Goal: Book appointment/travel/reservation

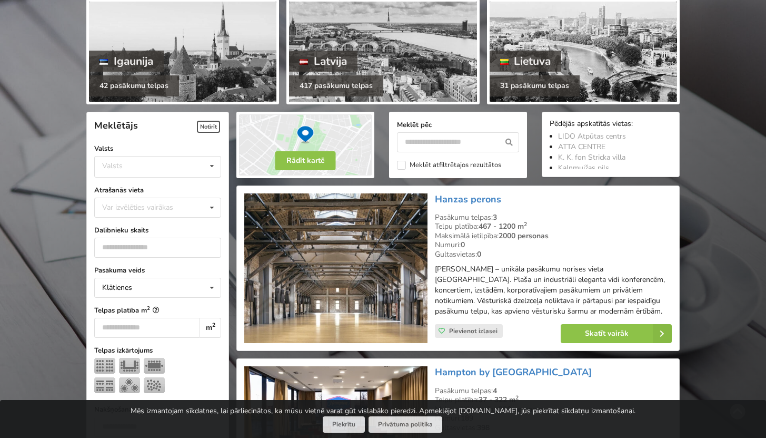
scroll to position [191, 0]
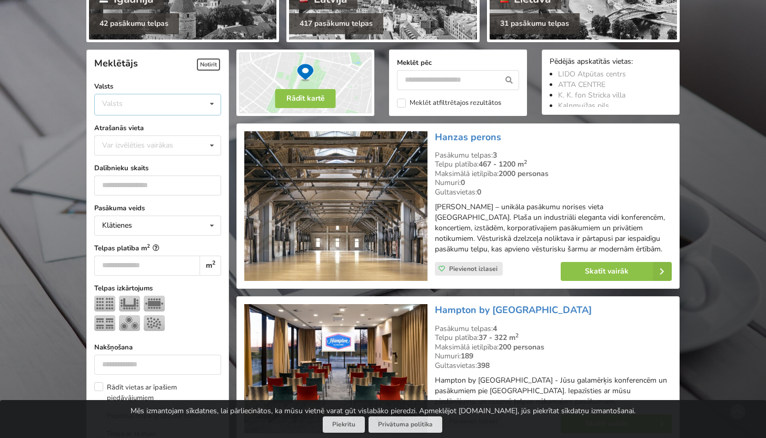
click at [182, 107] on div "Valsts Igaunija [GEOGRAPHIC_DATA] Lietuva" at bounding box center [157, 105] width 127 height 22
click at [156, 150] on div "Latvija" at bounding box center [158, 143] width 126 height 19
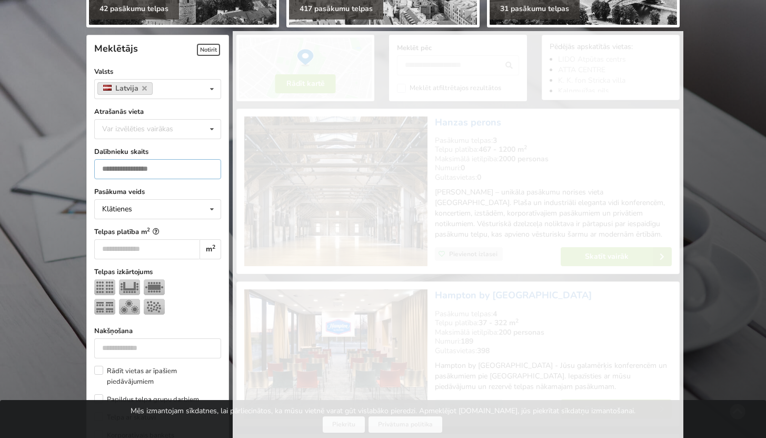
scroll to position [236, 0]
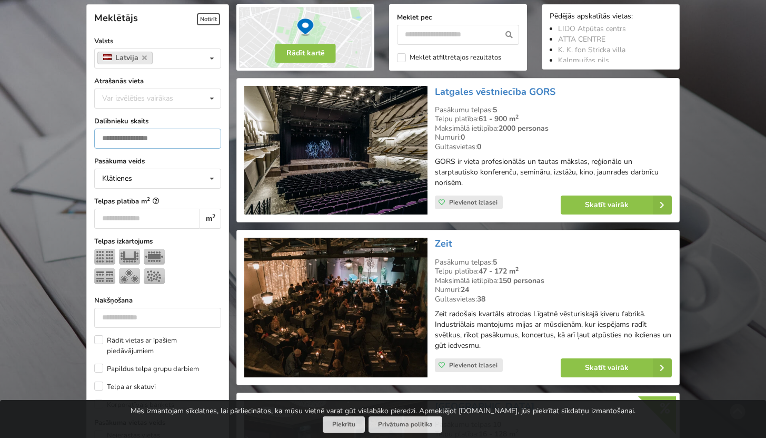
click at [154, 142] on input "number" at bounding box center [157, 139] width 127 height 20
click at [155, 115] on form "Meklētājs Notīrīt Valsts Latvija Valsts Igaunija Latvija Lietuva Atrašanās viet…" at bounding box center [157, 401] width 127 height 792
click at [157, 105] on div "Var izvēlēties vairākas Pārdaugava Teika Apšuciems Jūrkalne Mārupes novads Rīga…" at bounding box center [157, 98] width 127 height 20
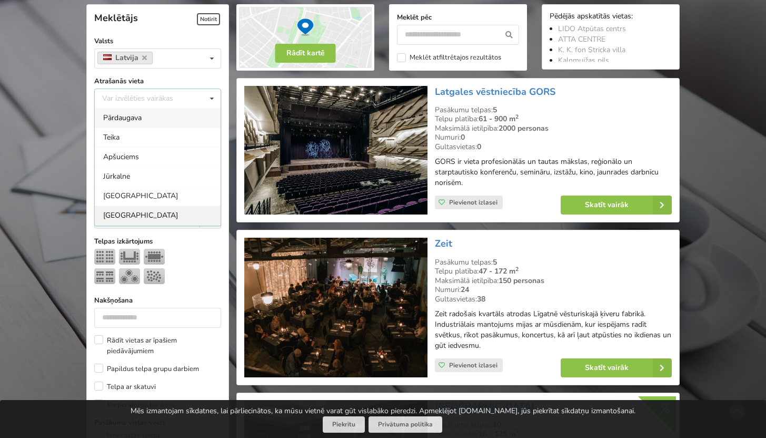
click at [142, 209] on div "[GEOGRAPHIC_DATA]" at bounding box center [158, 214] width 126 height 19
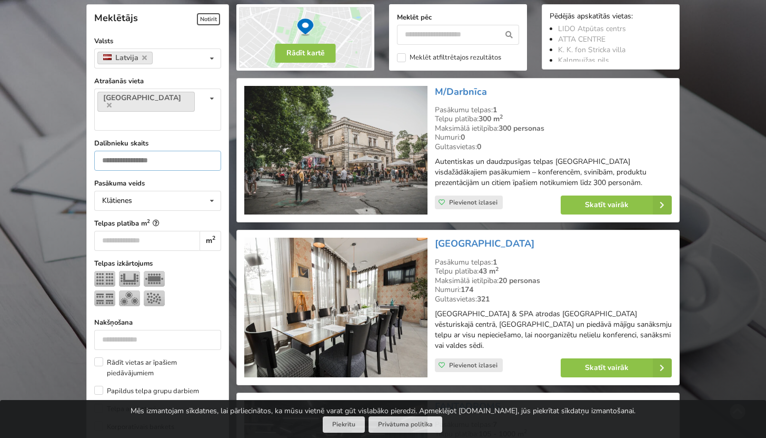
click at [121, 151] on input "number" at bounding box center [157, 161] width 127 height 20
type input "*"
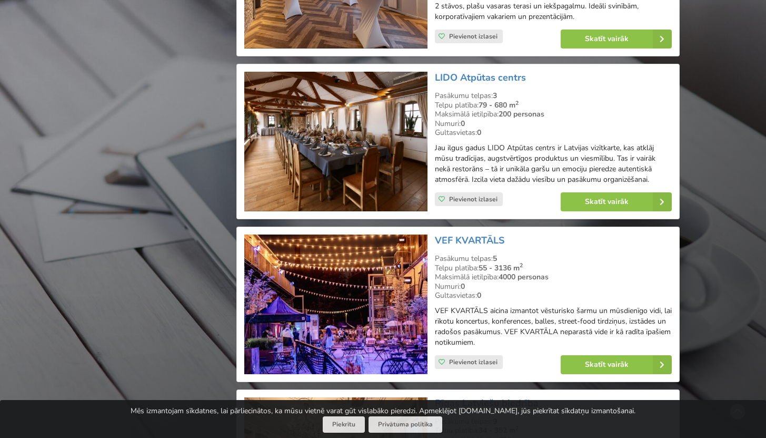
scroll to position [1346, 0]
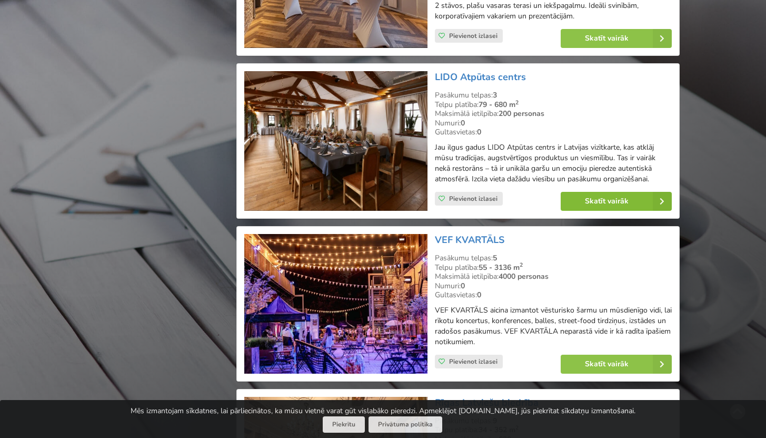
type input "***"
click at [630, 198] on link "Skatīt vairāk" at bounding box center [616, 201] width 111 height 19
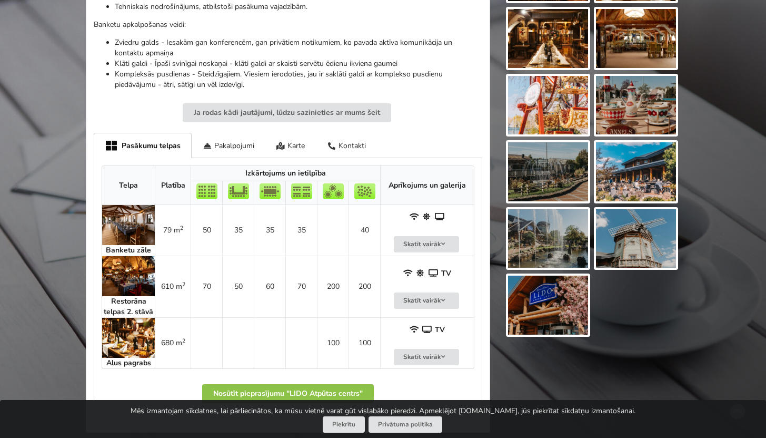
scroll to position [566, 0]
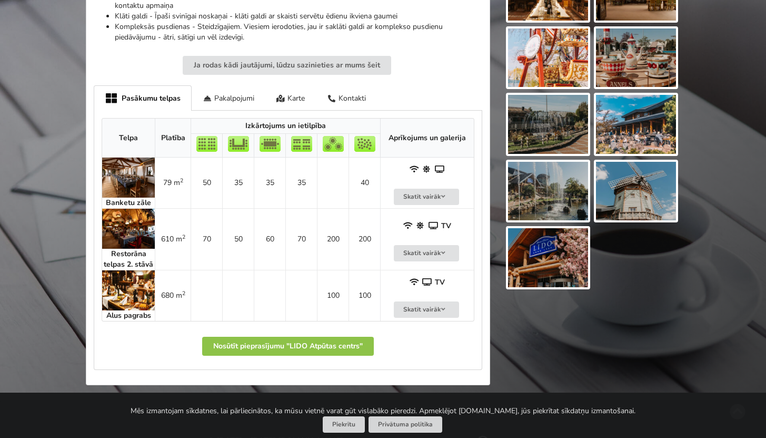
click at [122, 295] on img at bounding box center [128, 290] width 53 height 40
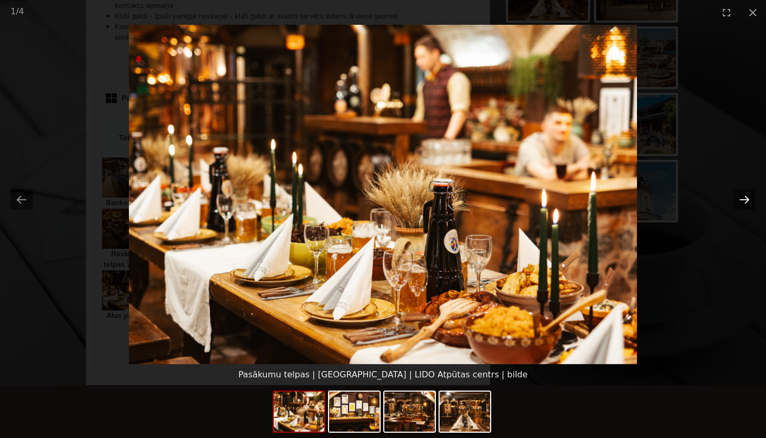
click at [738, 201] on button "Next slide" at bounding box center [745, 199] width 22 height 21
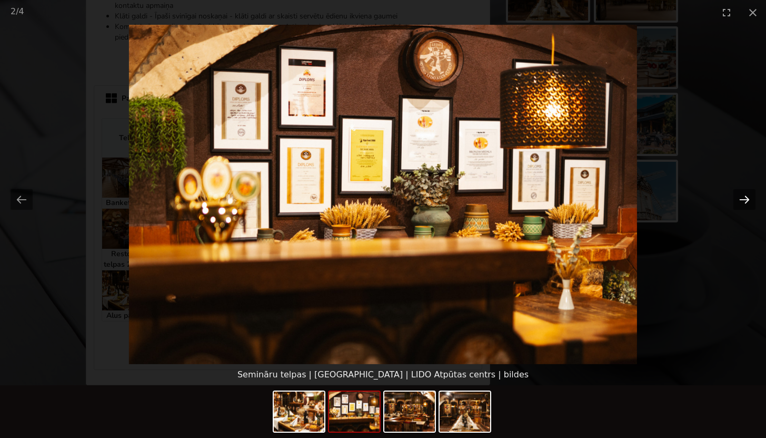
click at [739, 201] on button "Next slide" at bounding box center [745, 199] width 22 height 21
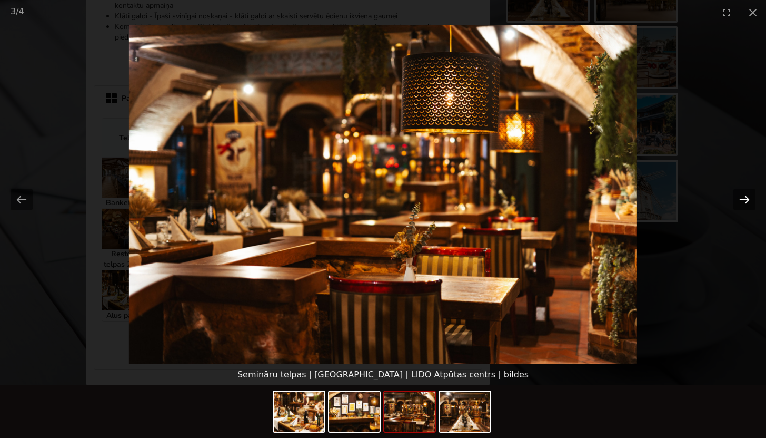
click at [739, 201] on button "Next slide" at bounding box center [745, 199] width 22 height 21
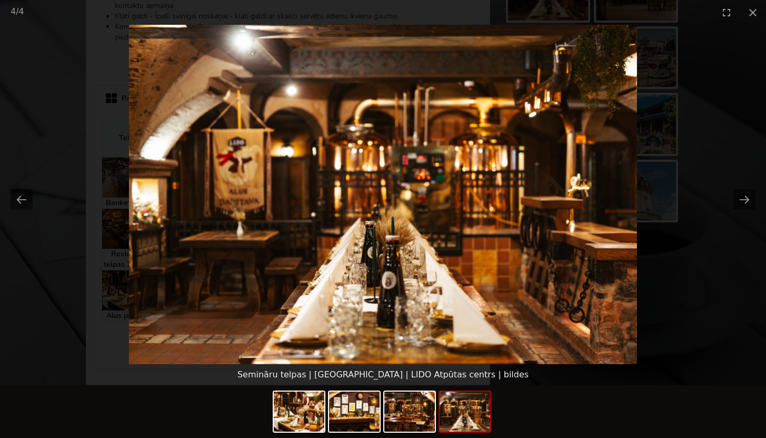
click at [98, 115] on picture at bounding box center [383, 194] width 766 height 339
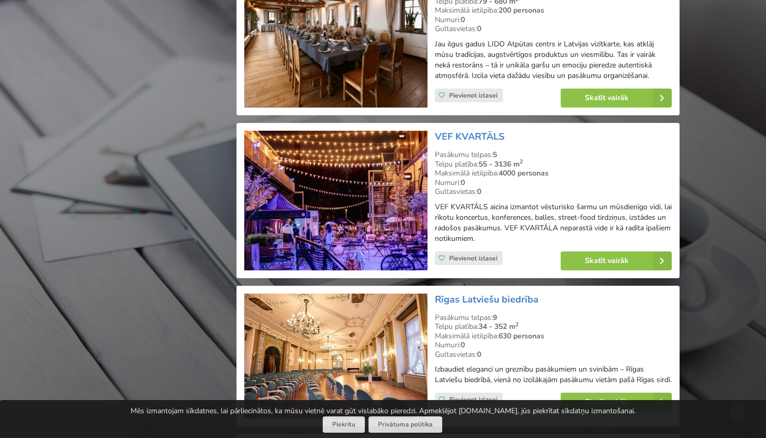
scroll to position [1458, 0]
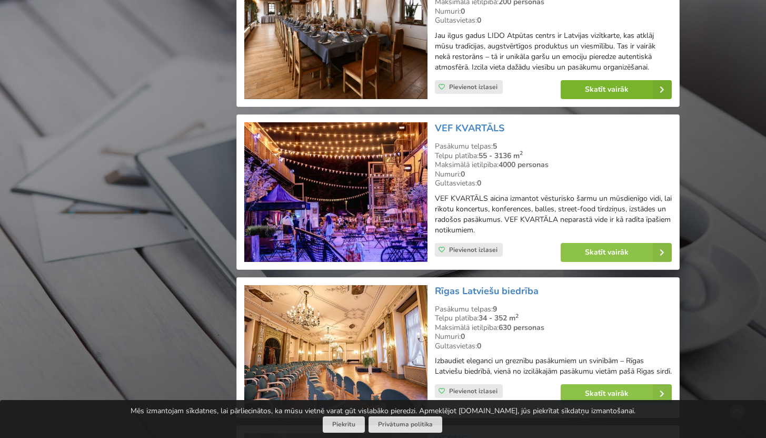
click at [597, 82] on link "Skatīt vairāk" at bounding box center [616, 89] width 111 height 19
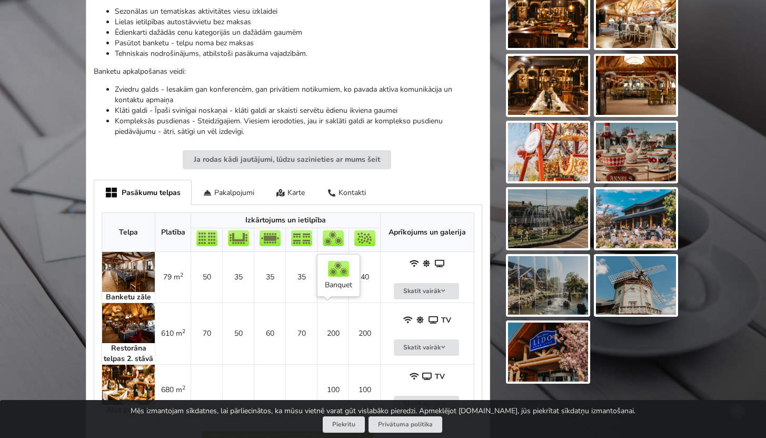
scroll to position [585, 0]
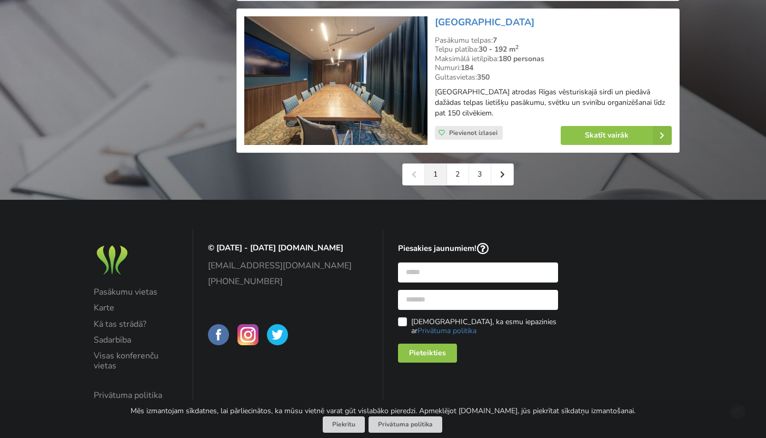
scroll to position [2527, 0]
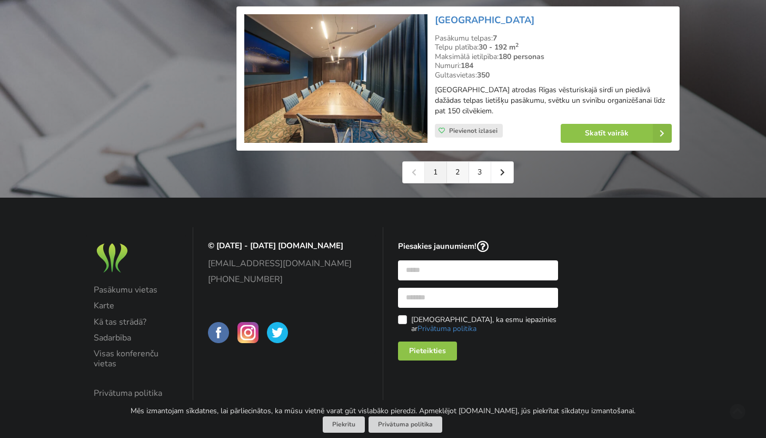
click at [458, 166] on link "2" at bounding box center [458, 172] width 22 height 21
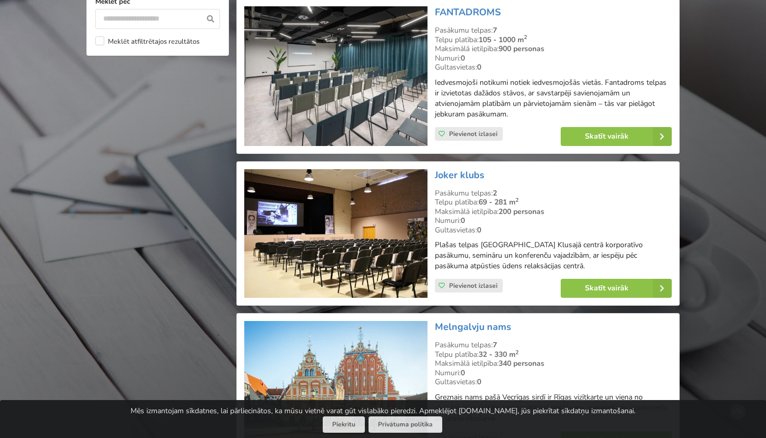
scroll to position [1027, 0]
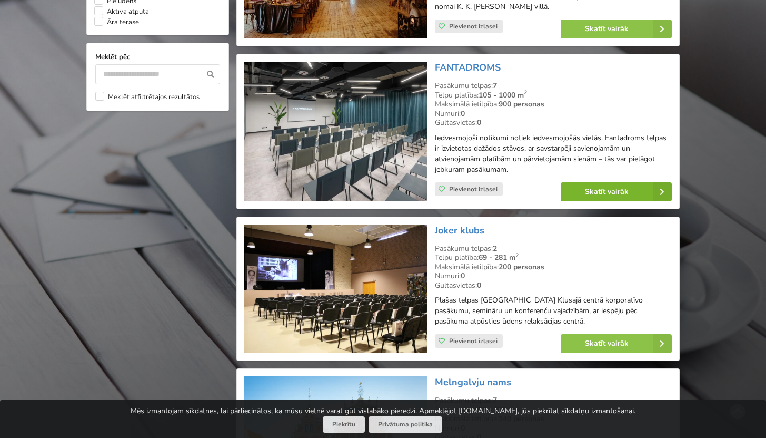
click at [596, 182] on link "Skatīt vairāk" at bounding box center [616, 191] width 111 height 19
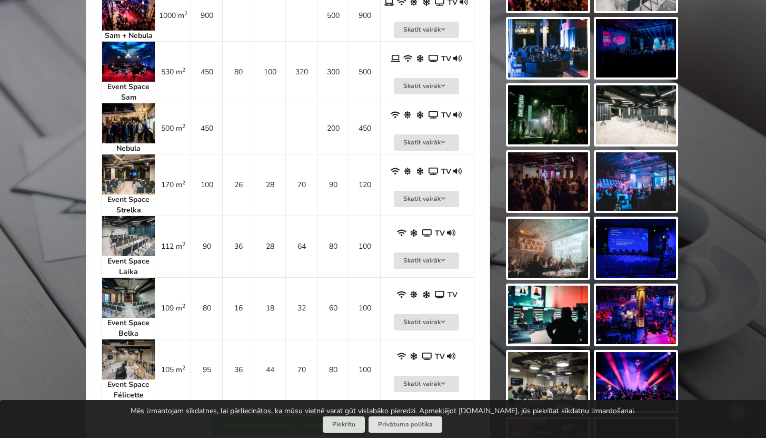
scroll to position [487, 0]
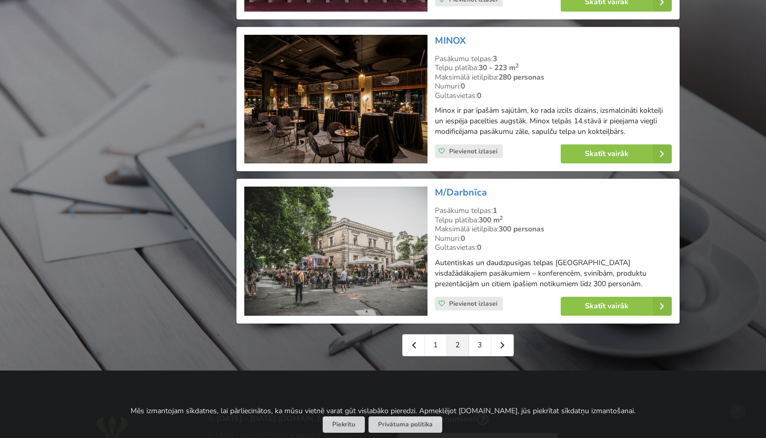
scroll to position [2334, 0]
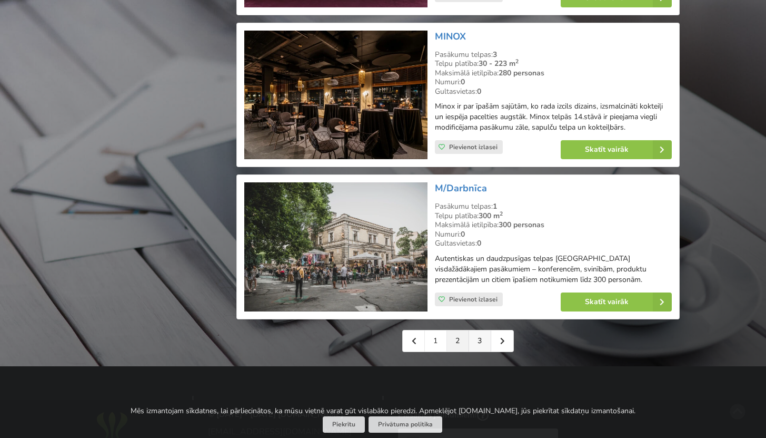
click at [475, 335] on link "3" at bounding box center [480, 340] width 22 height 21
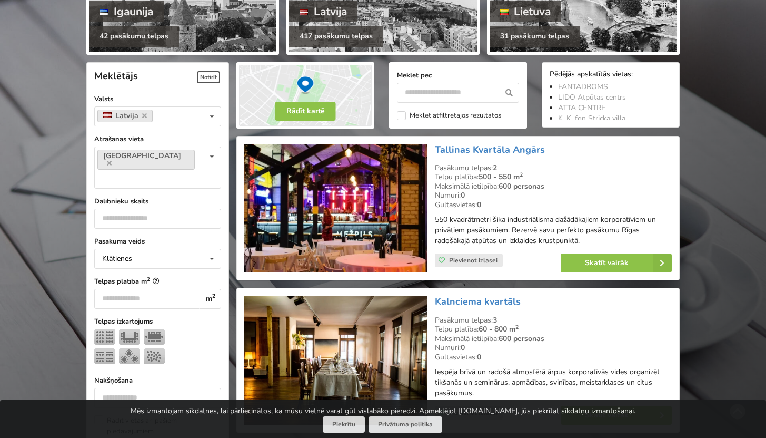
scroll to position [264, 0]
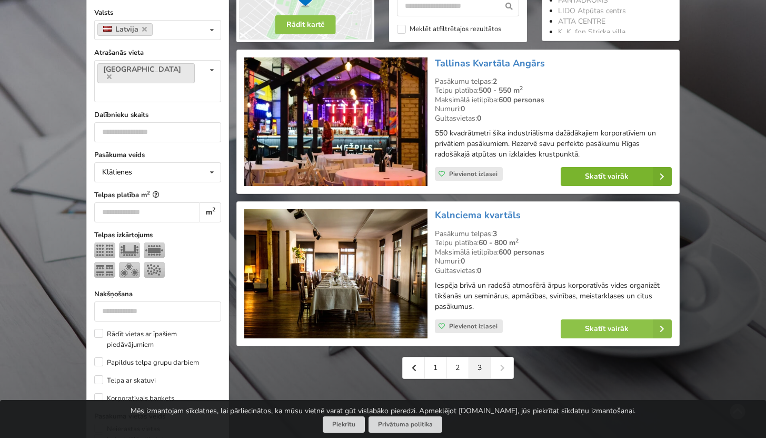
click at [586, 173] on link "Skatīt vairāk" at bounding box center [616, 176] width 111 height 19
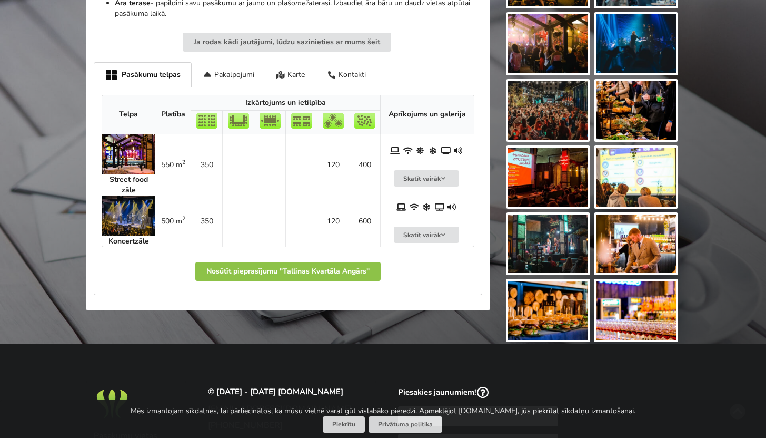
scroll to position [515, 0]
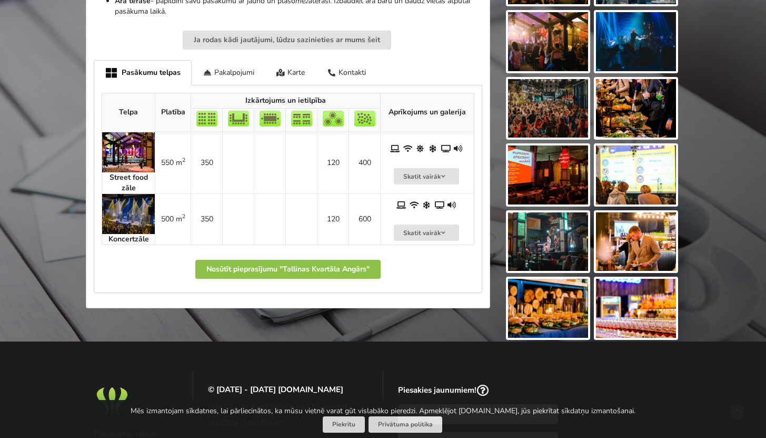
click at [132, 227] on img at bounding box center [128, 214] width 53 height 40
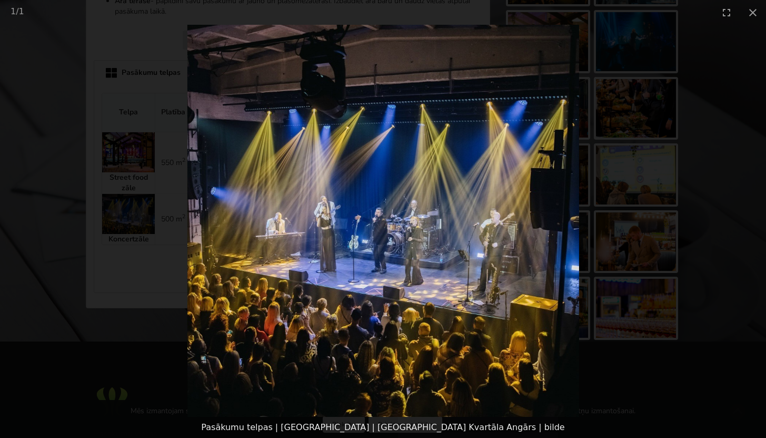
click at [429, 106] on picture at bounding box center [383, 221] width 766 height 392
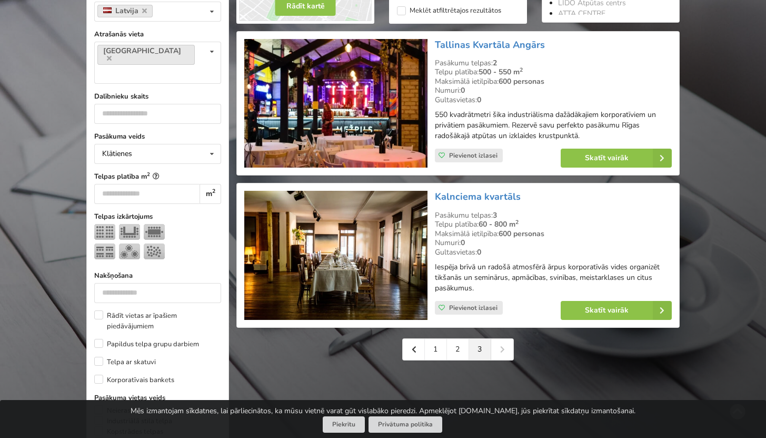
scroll to position [313, 0]
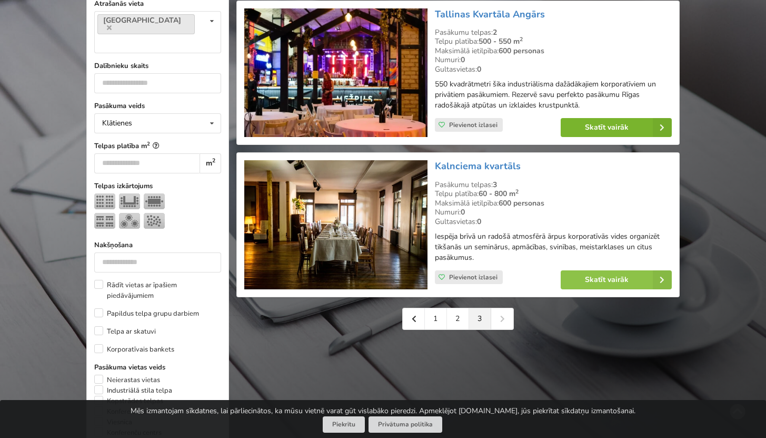
click at [596, 129] on link "Skatīt vairāk" at bounding box center [616, 127] width 111 height 19
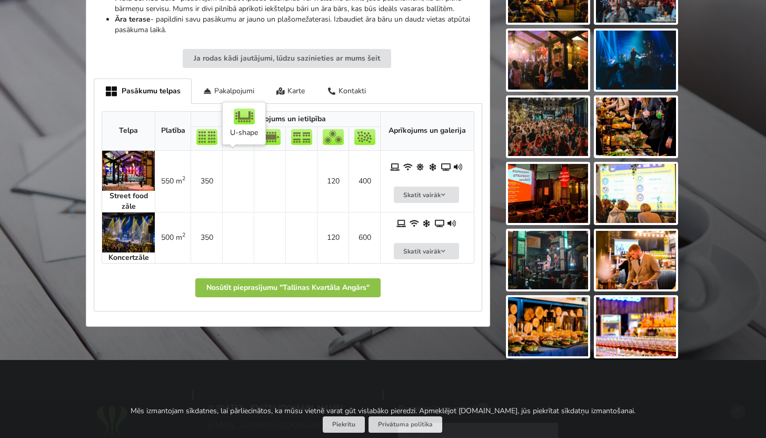
scroll to position [540, 0]
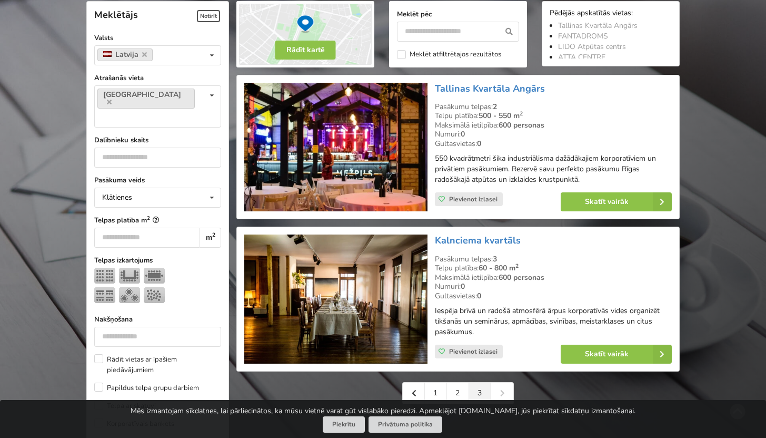
scroll to position [237, 0]
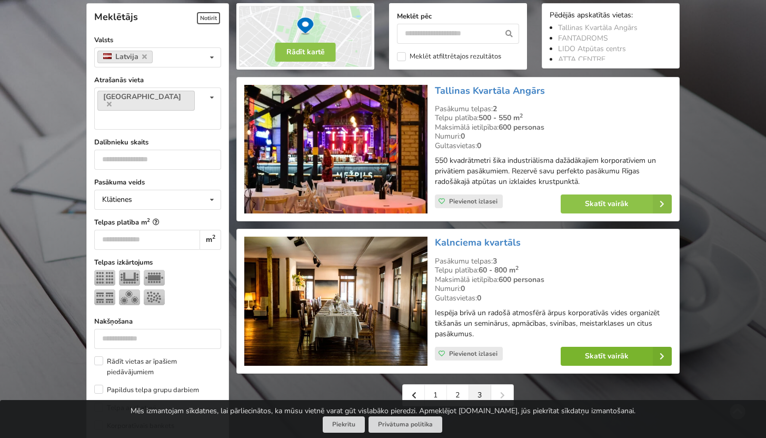
click at [620, 356] on link "Skatīt vairāk" at bounding box center [616, 356] width 111 height 19
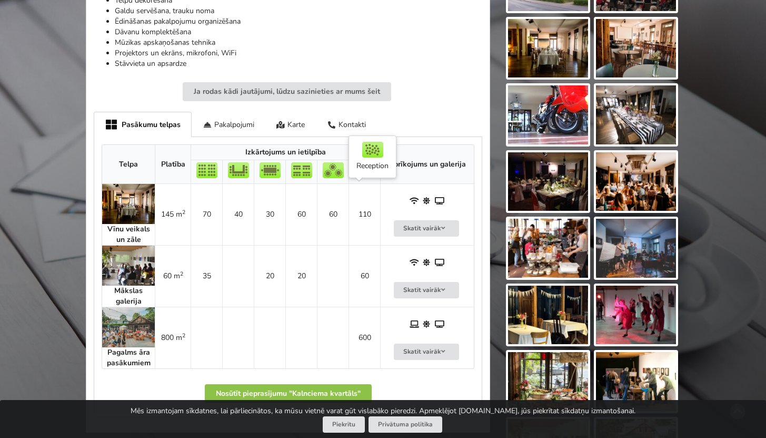
scroll to position [479, 0]
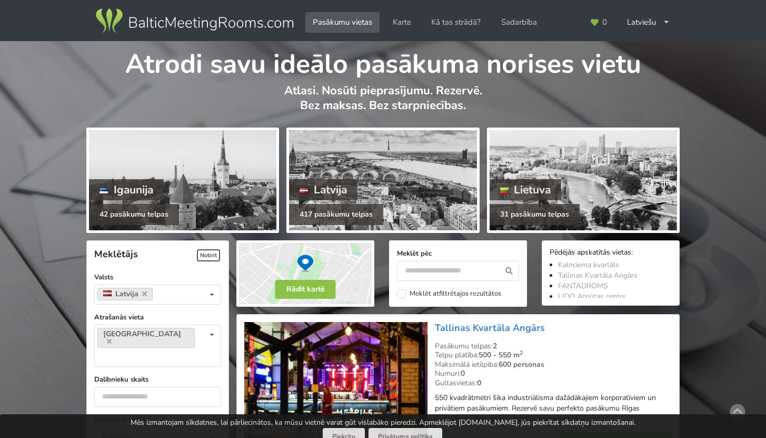
scroll to position [237, 0]
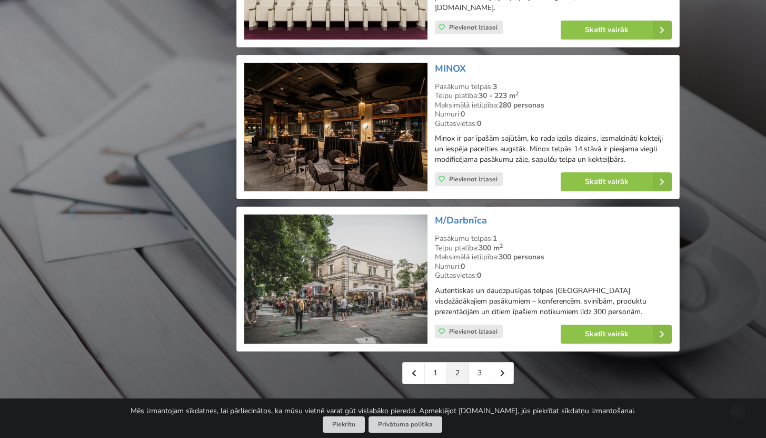
scroll to position [2308, 0]
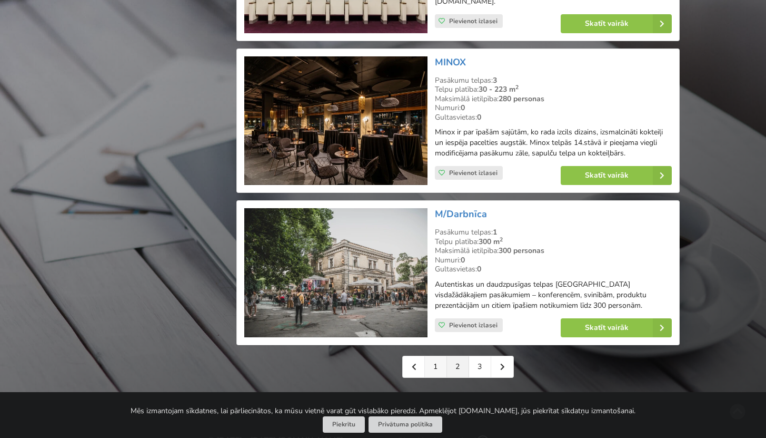
click at [436, 360] on link "1" at bounding box center [436, 366] width 22 height 21
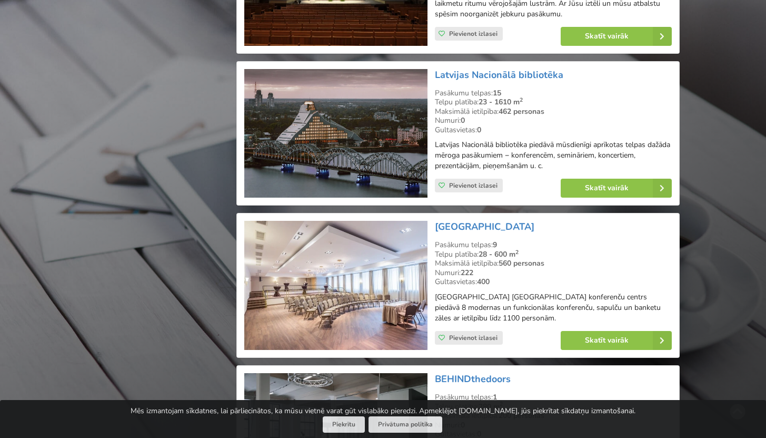
scroll to position [1206, 0]
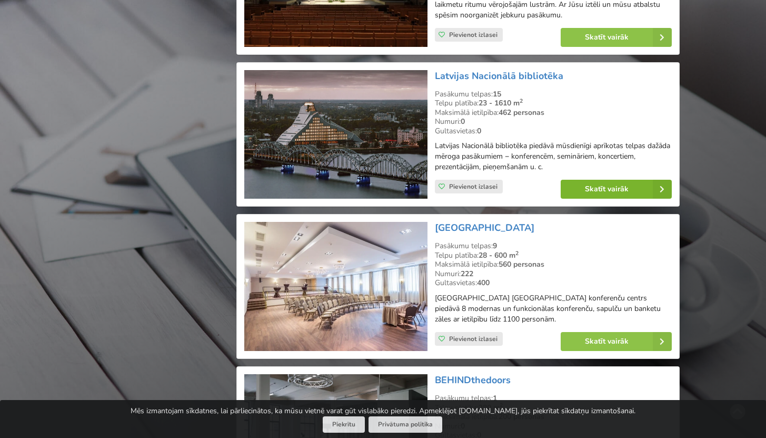
click at [615, 180] on link "Skatīt vairāk" at bounding box center [616, 189] width 111 height 19
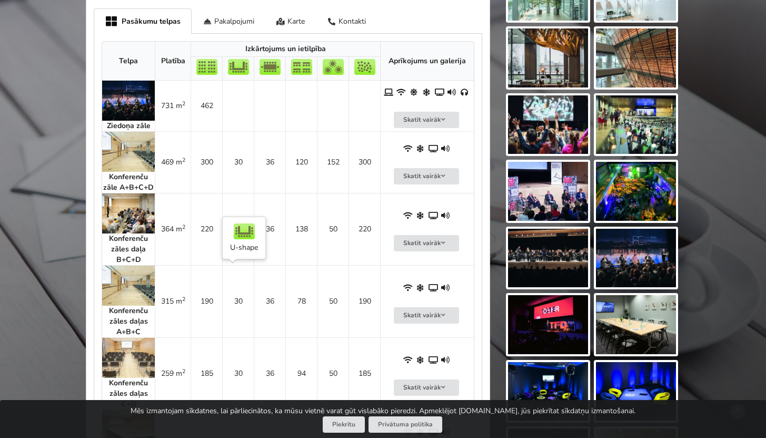
scroll to position [497, 0]
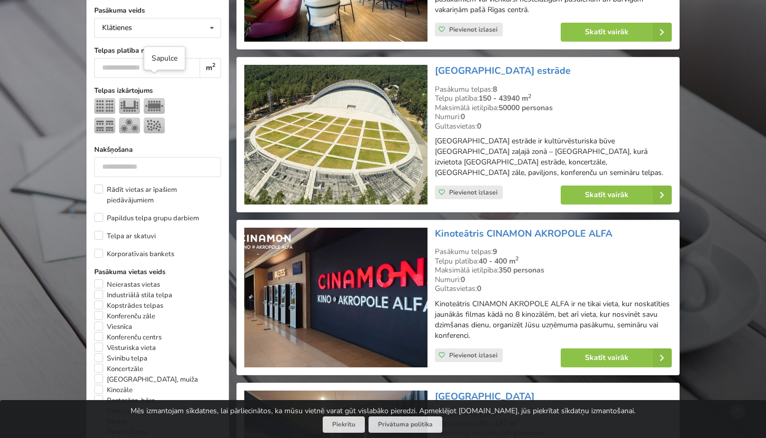
scroll to position [230, 0]
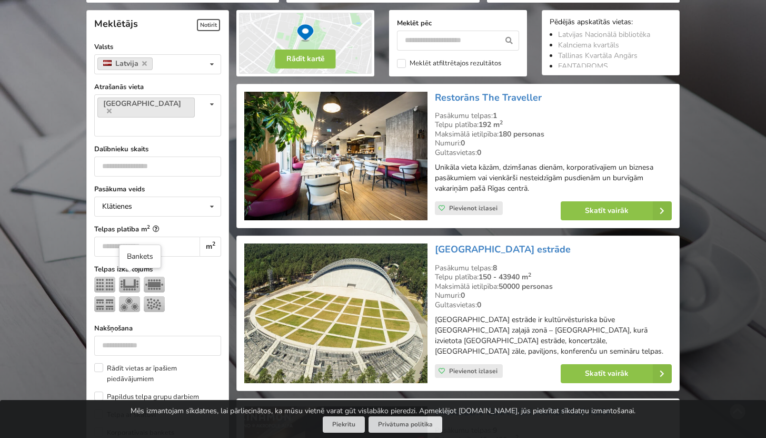
click at [127, 296] on img at bounding box center [129, 304] width 21 height 16
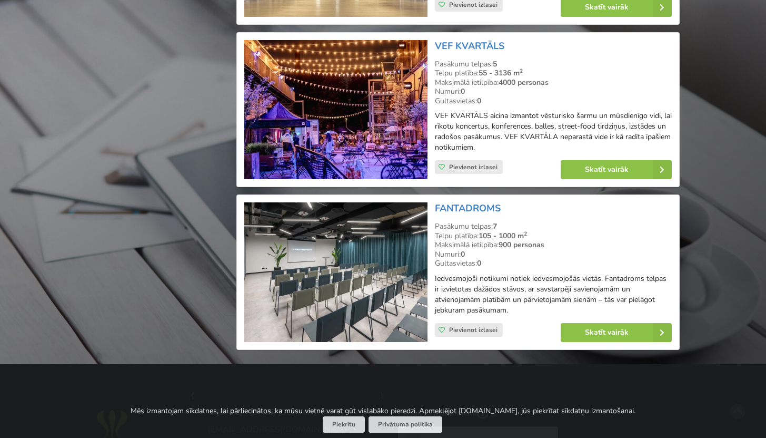
scroll to position [1750, 0]
